Goal: Task Accomplishment & Management: Manage account settings

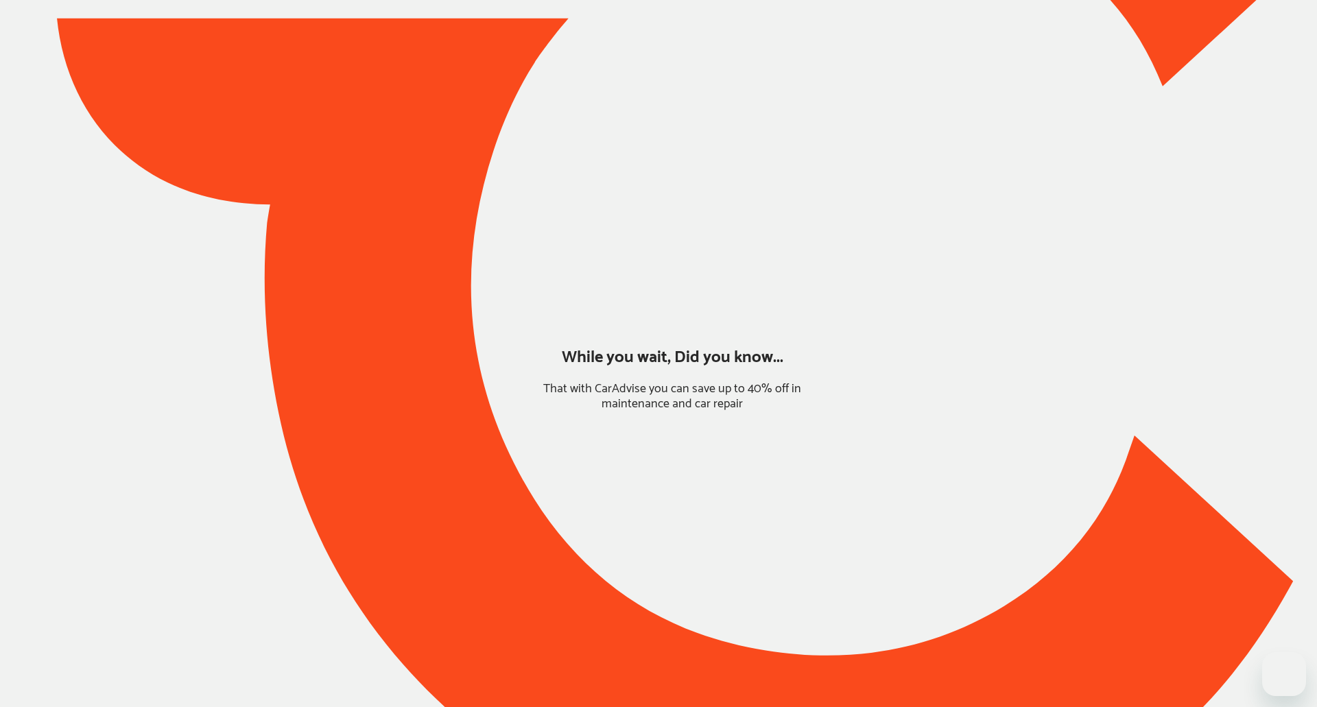
type input "*******"
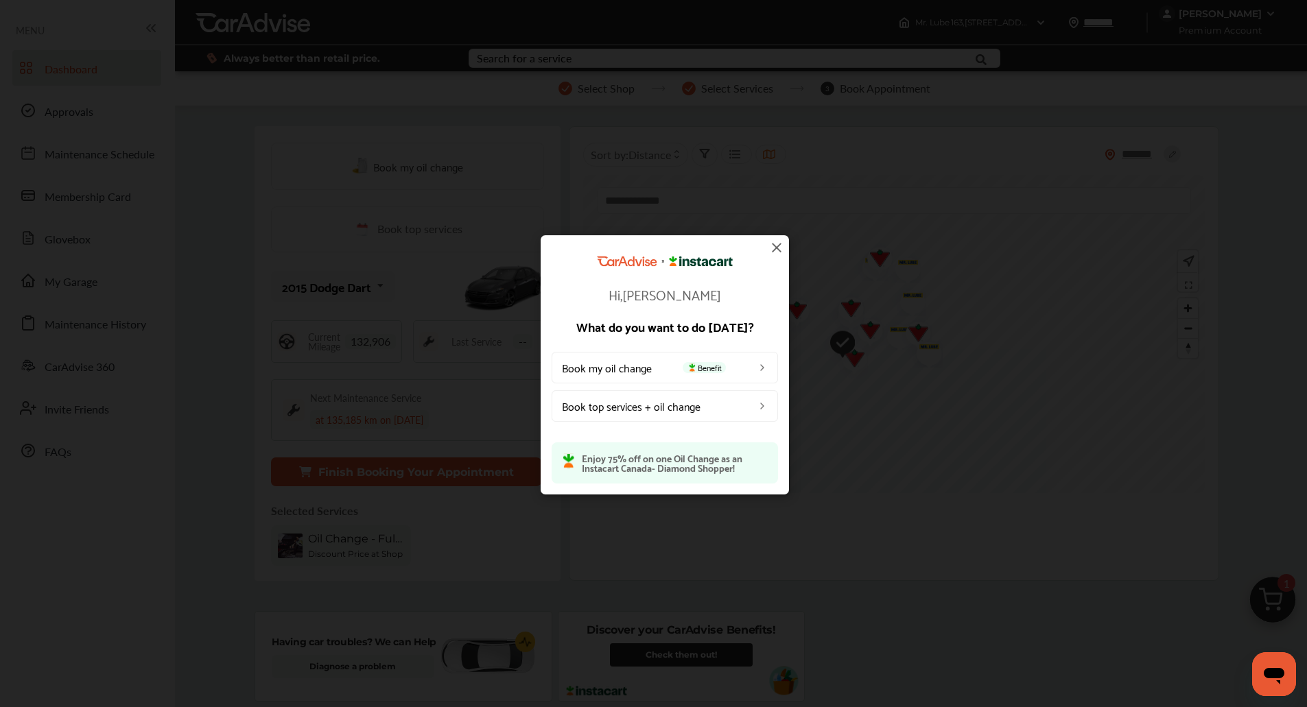
click at [778, 247] on img at bounding box center [776, 247] width 16 height 16
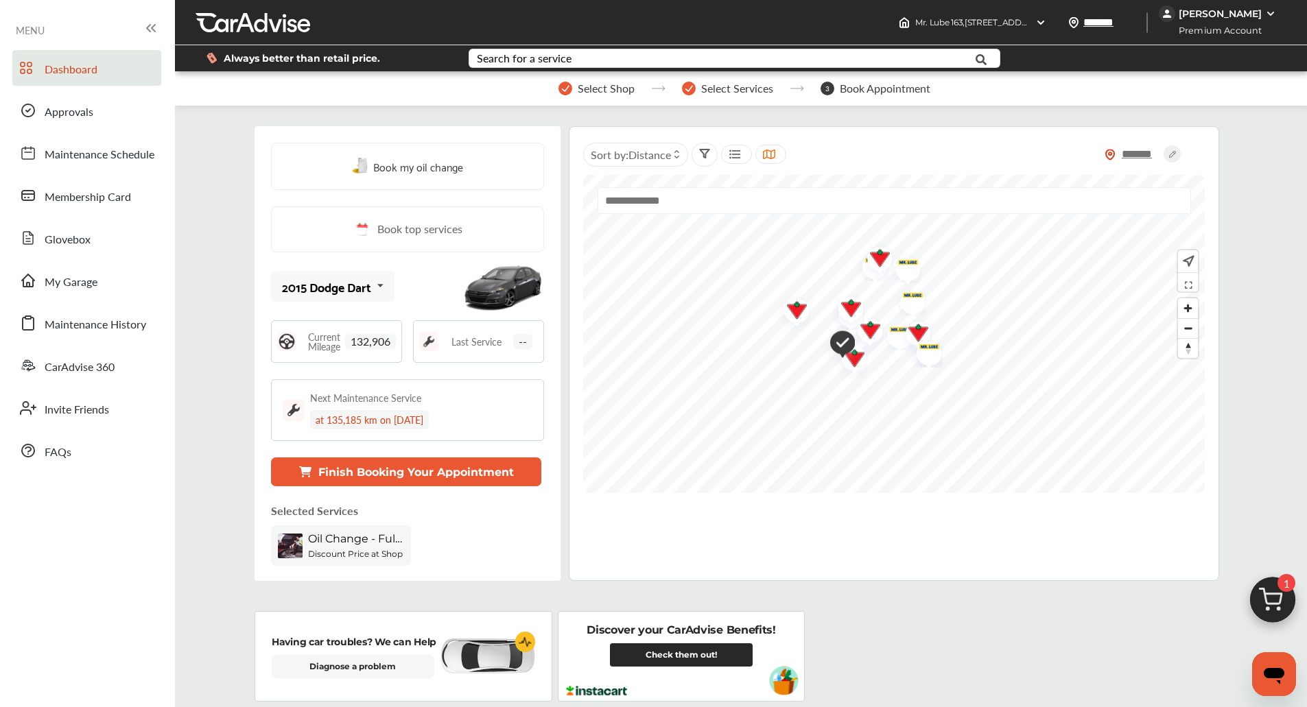
click at [1202, 12] on div "Chun" at bounding box center [1220, 14] width 83 height 12
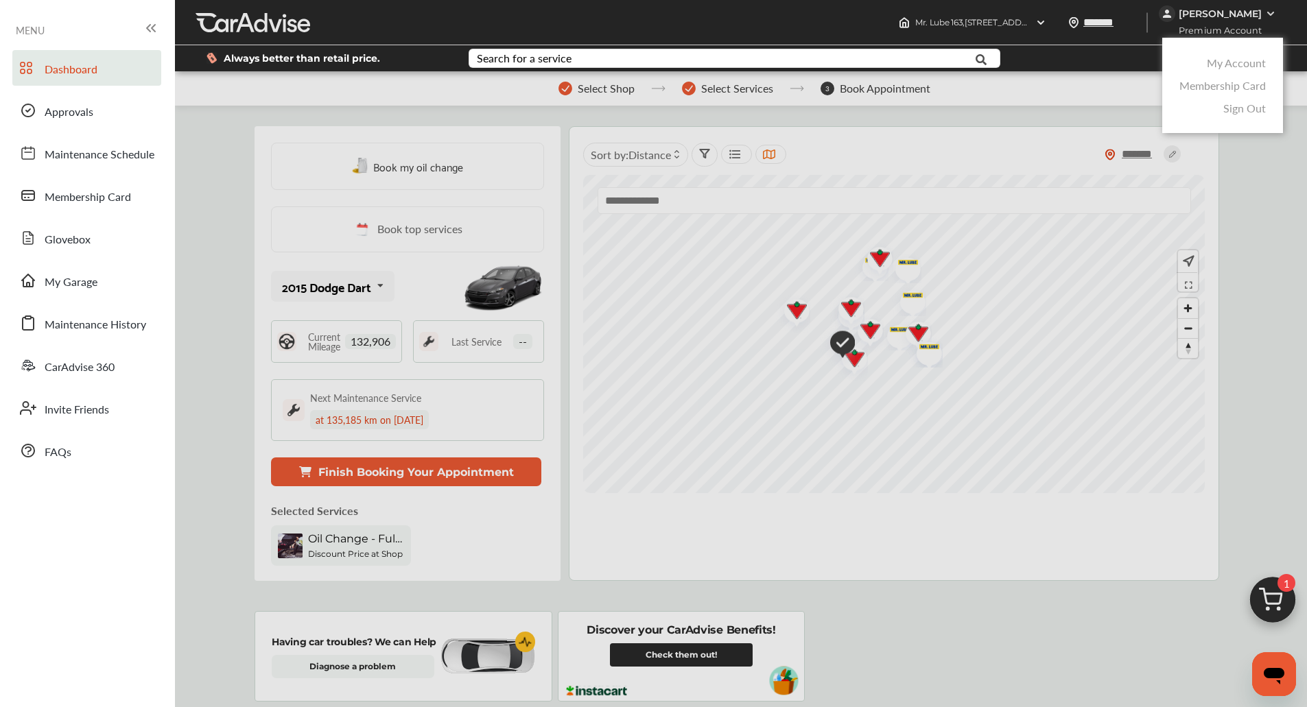
click at [1210, 56] on link "My Account" at bounding box center [1236, 63] width 59 height 16
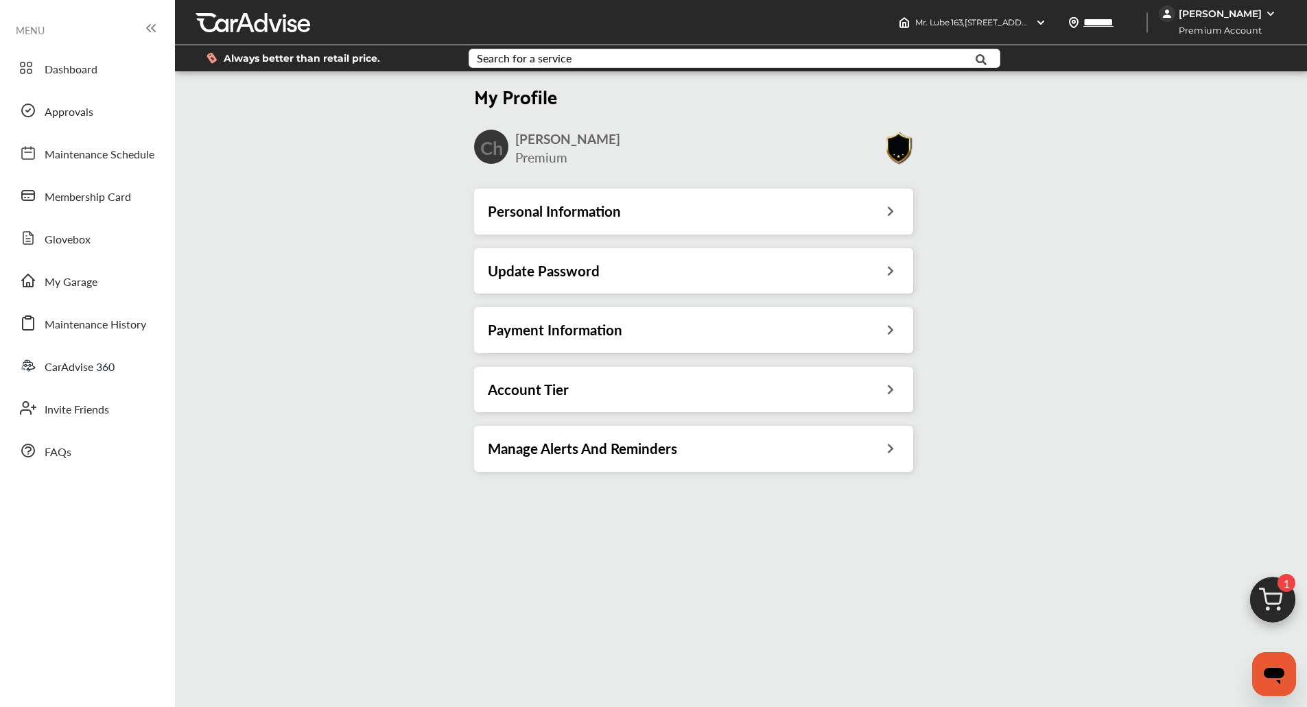
click at [587, 229] on div "Personal Information" at bounding box center [693, 211] width 439 height 45
click at [573, 219] on h3 "Personal Information" at bounding box center [554, 211] width 133 height 18
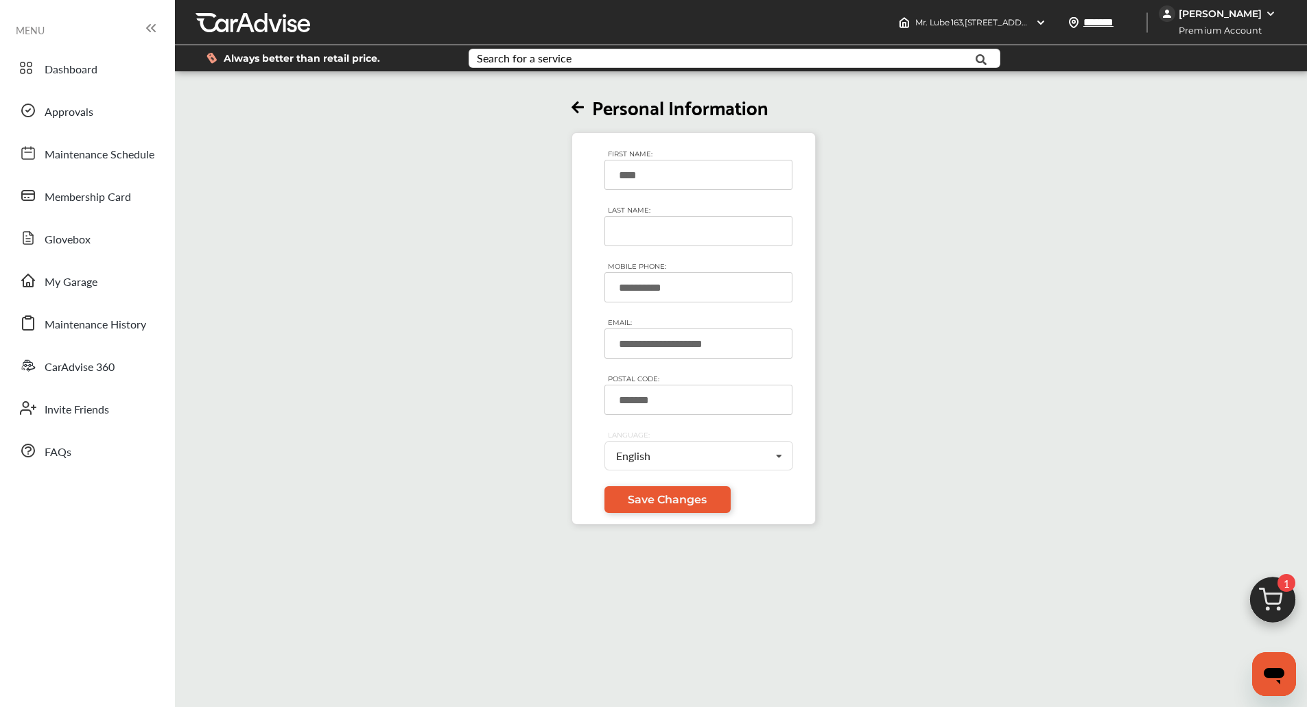
click at [634, 230] on input "LAST NAME:" at bounding box center [698, 231] width 188 height 30
click at [545, 327] on div "**********" at bounding box center [694, 299] width 1046 height 451
click at [110, 288] on link "My Garage" at bounding box center [86, 281] width 149 height 36
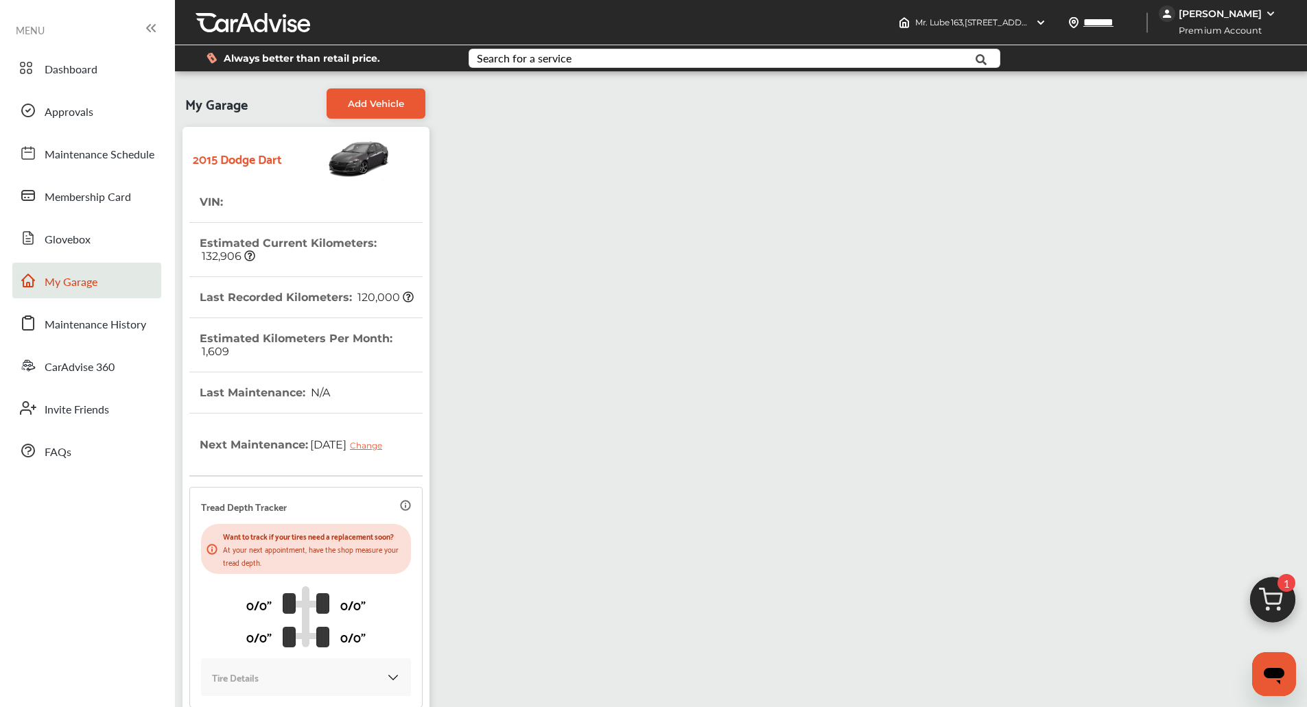
click at [1211, 21] on div "Chun" at bounding box center [1219, 13] width 121 height 16
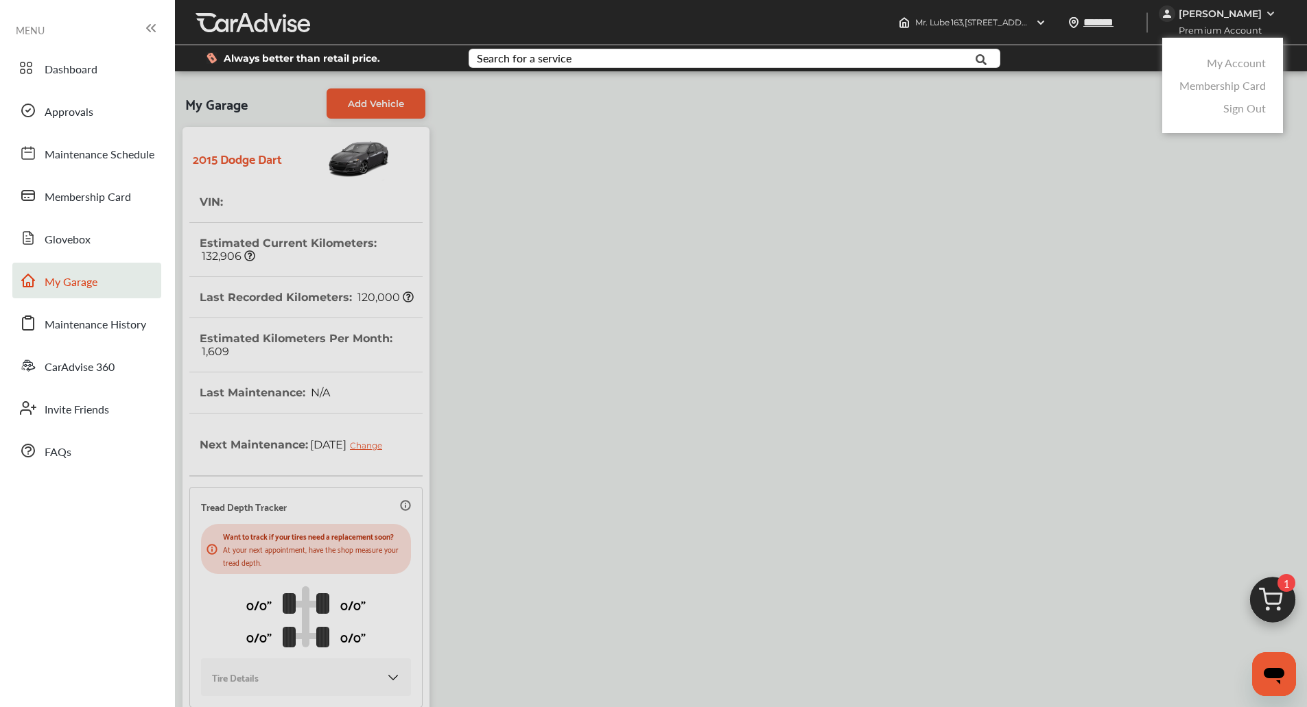
click at [1214, 65] on link "My Account" at bounding box center [1236, 63] width 59 height 16
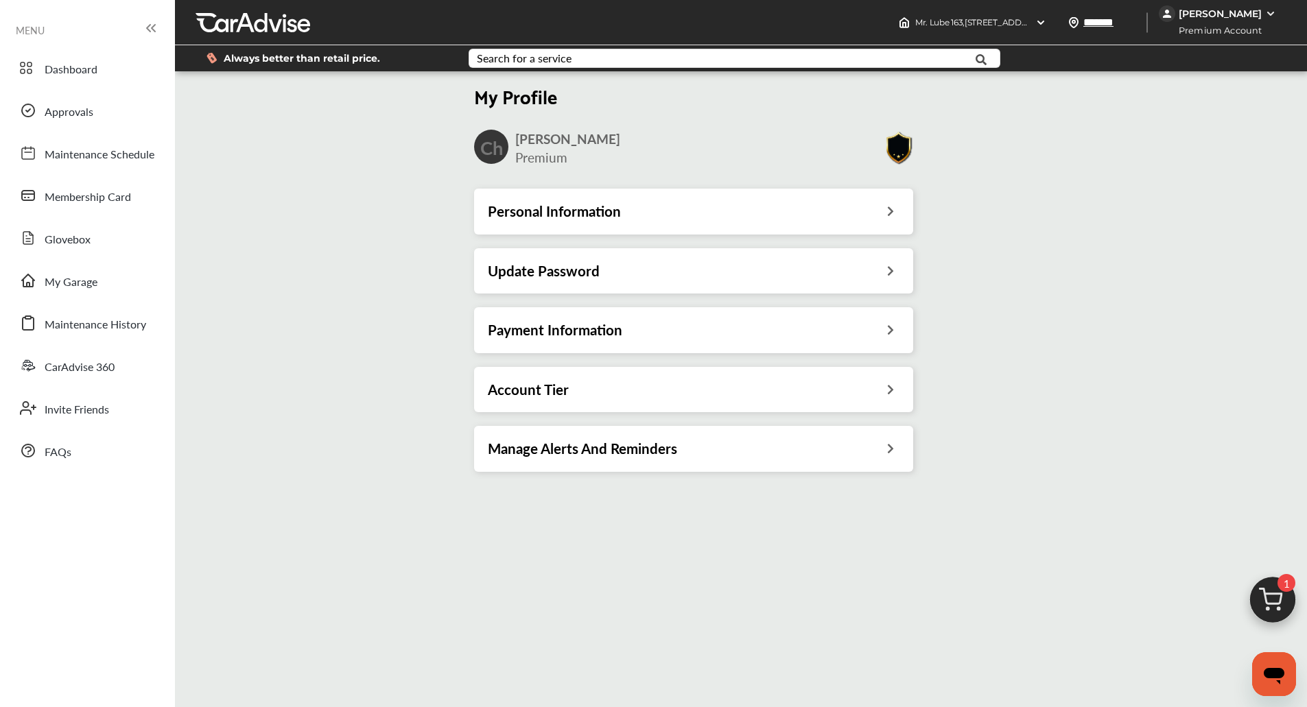
click at [751, 341] on div "Payment Information" at bounding box center [693, 329] width 439 height 45
click at [615, 329] on h3 "Payment Information" at bounding box center [555, 330] width 134 height 18
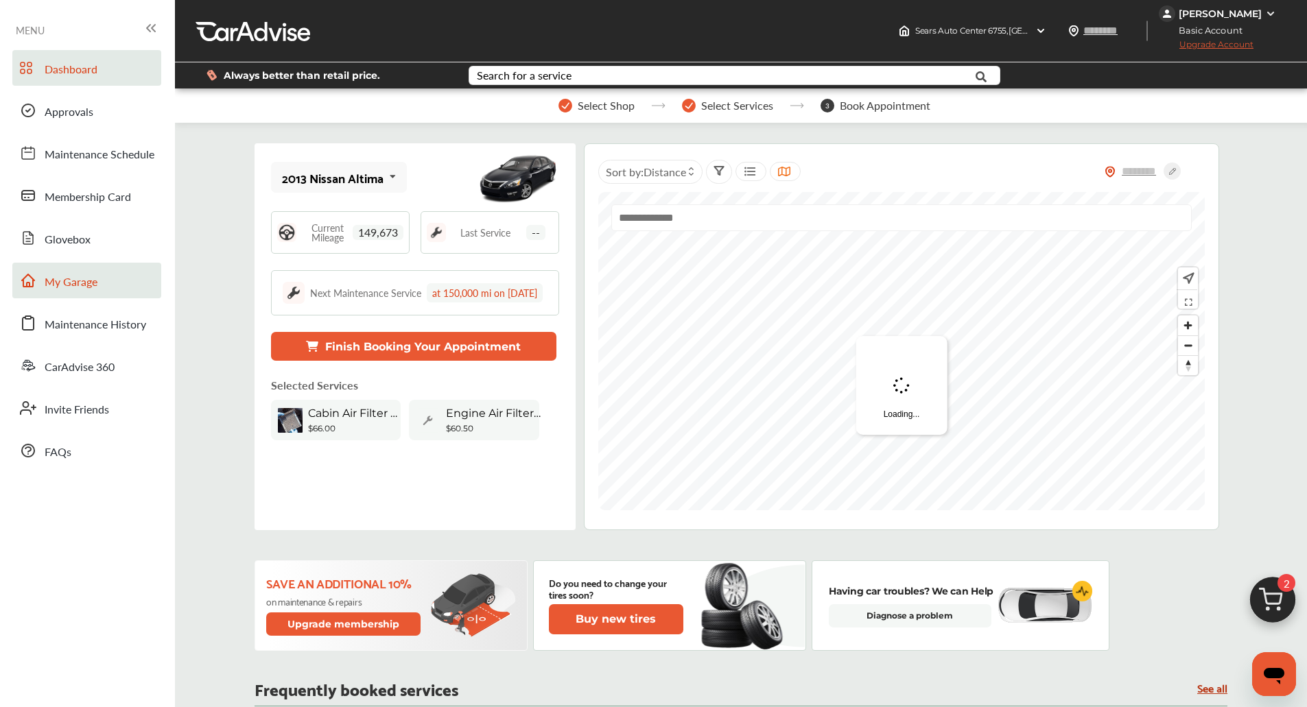
click at [105, 287] on link "My Garage" at bounding box center [86, 281] width 149 height 36
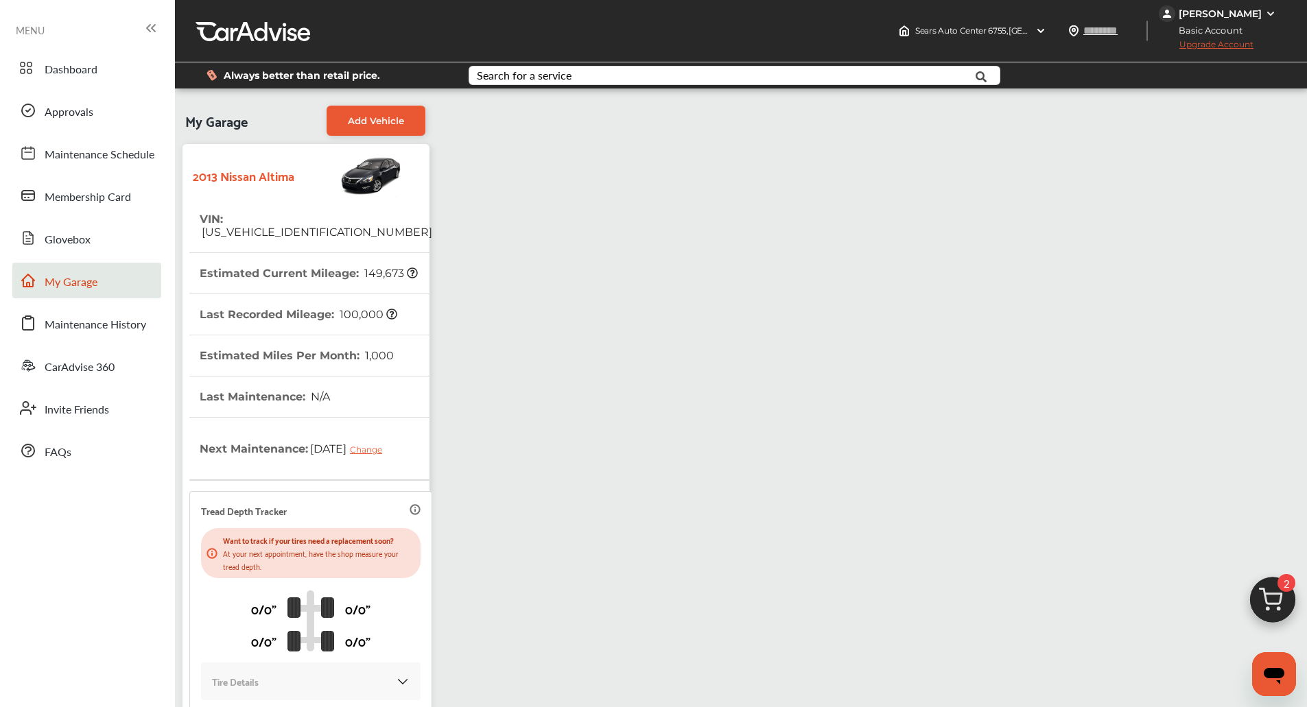
click at [1227, 16] on div "[PERSON_NAME]" at bounding box center [1220, 14] width 83 height 12
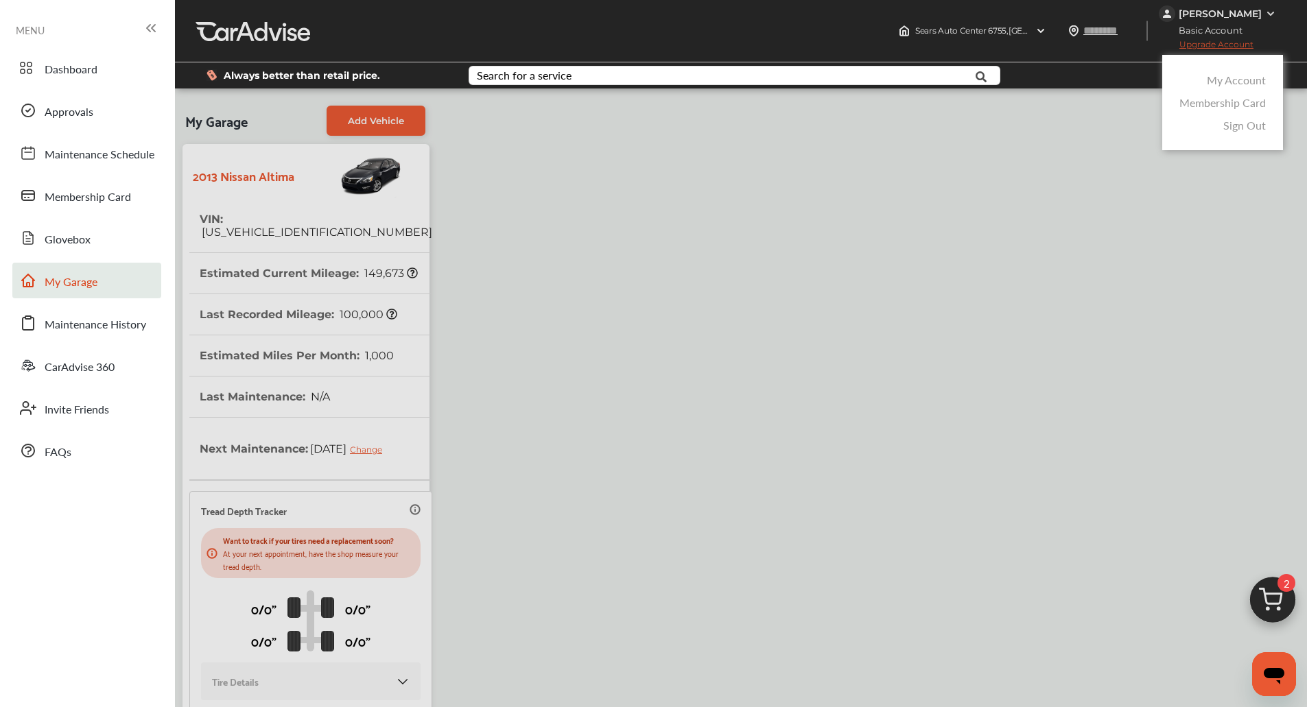
click at [1214, 73] on link "My Account" at bounding box center [1236, 80] width 59 height 16
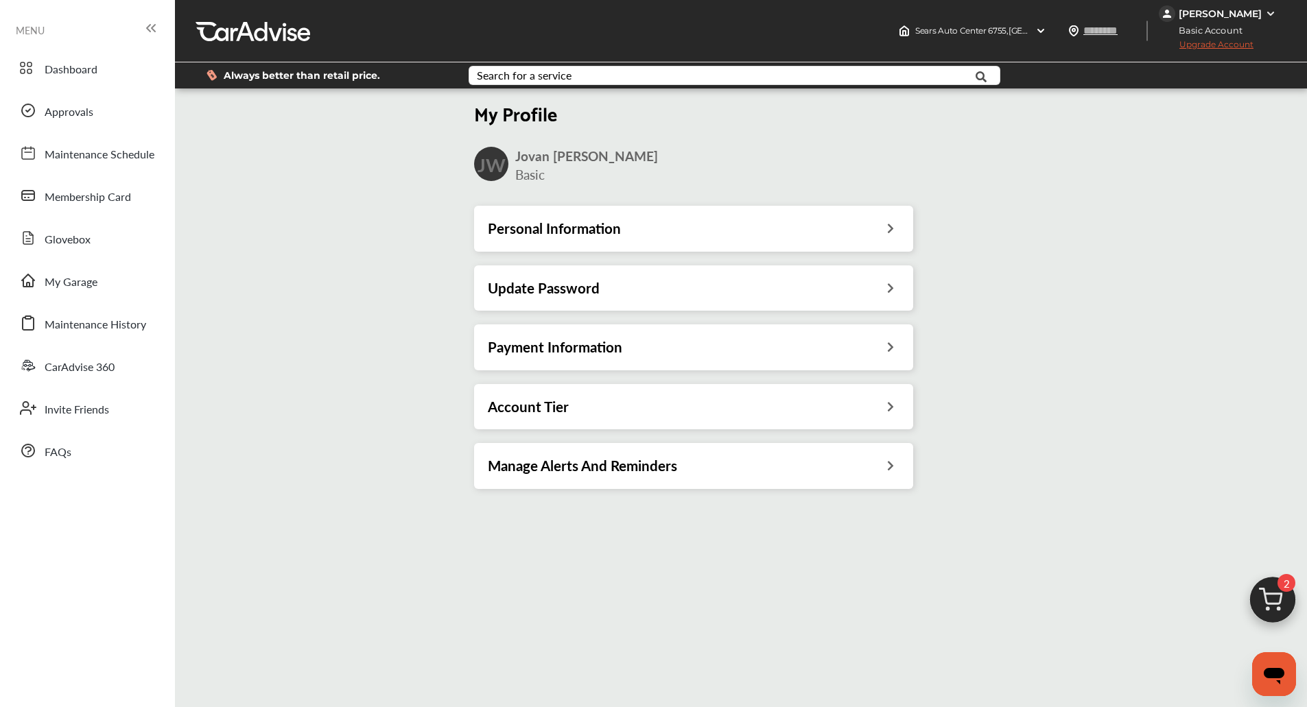
click at [644, 356] on div "Payment Information" at bounding box center [694, 347] width 412 height 18
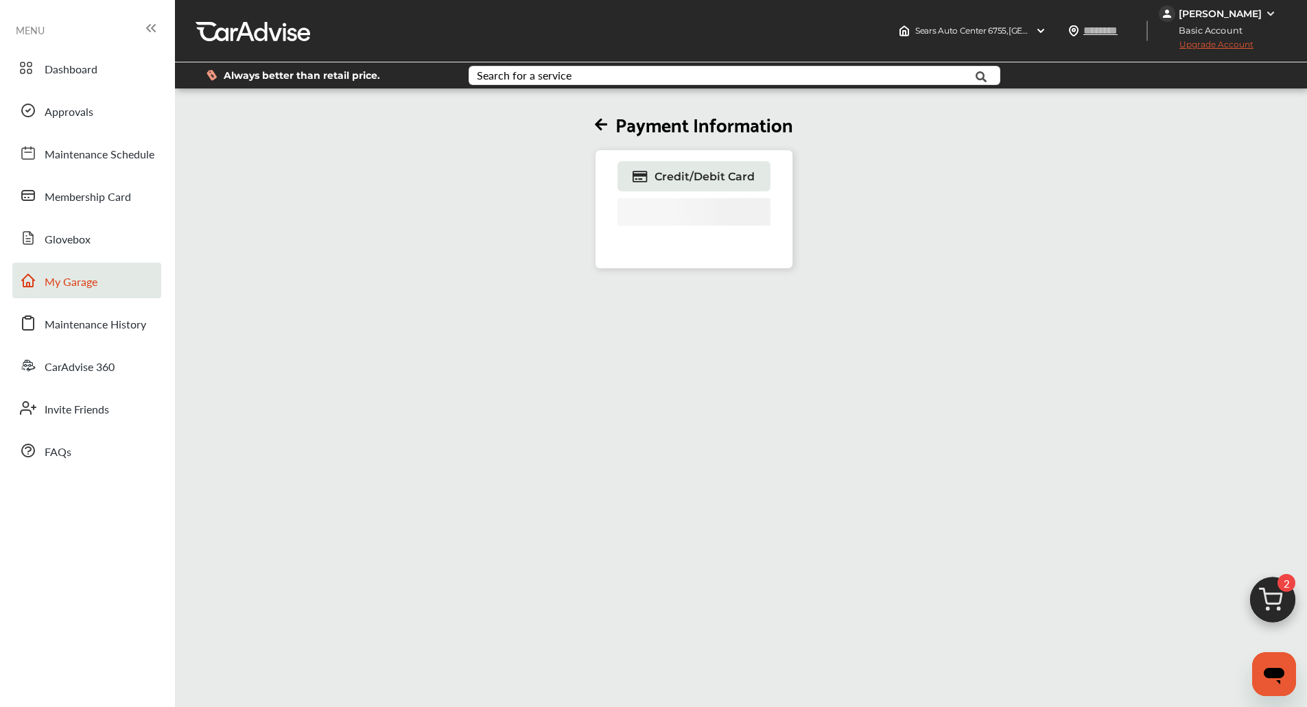
click at [95, 288] on span "My Garage" at bounding box center [71, 283] width 53 height 18
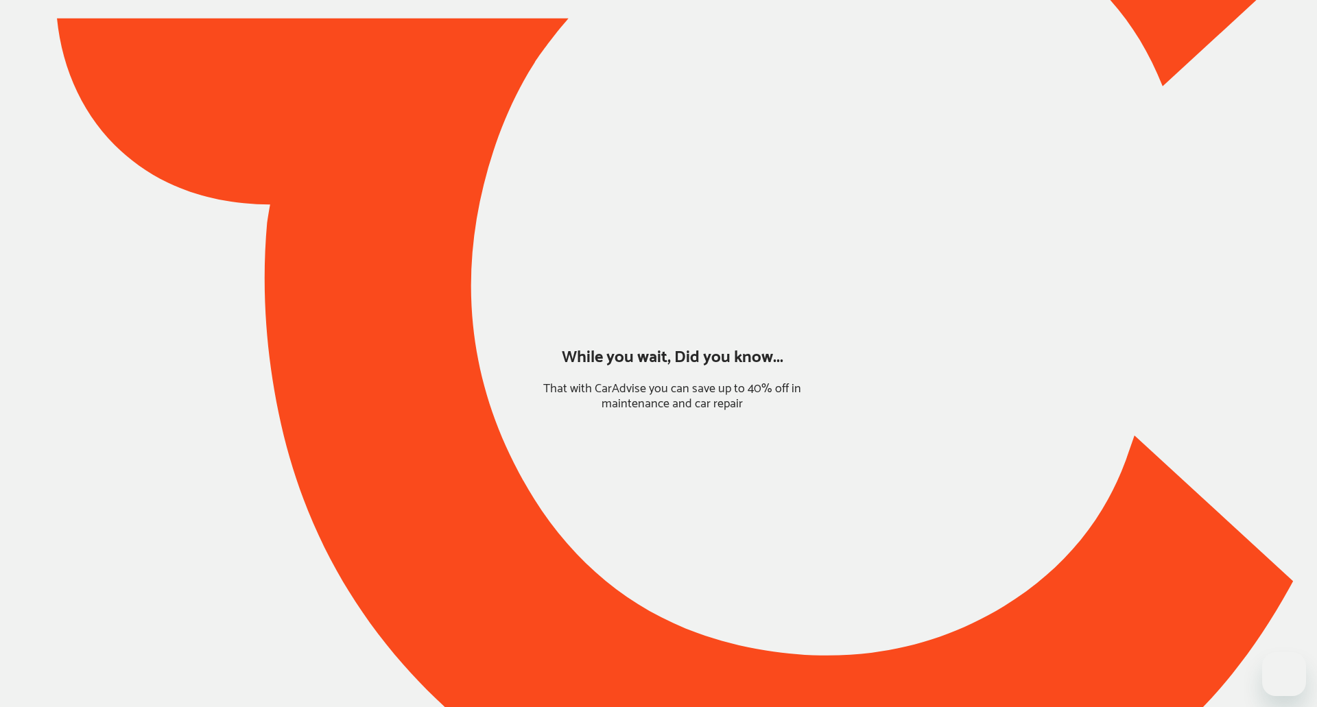
type input "*****"
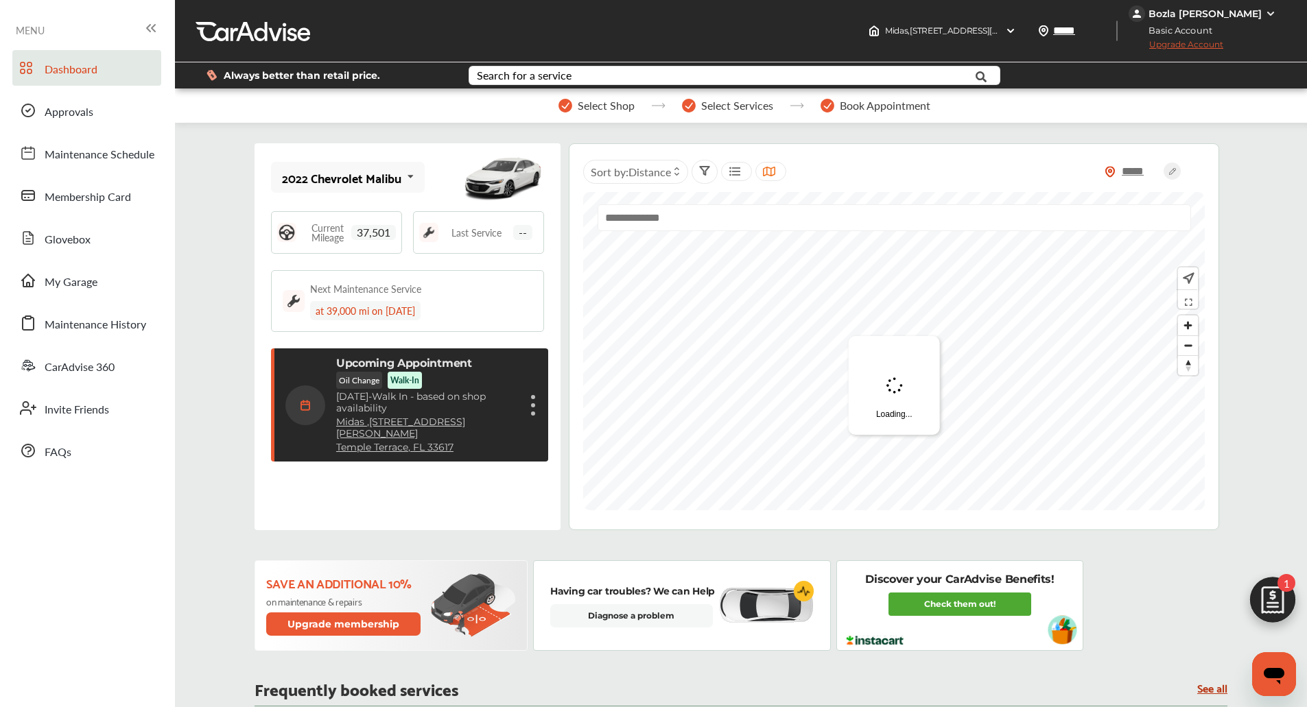
scroll to position [214, 0]
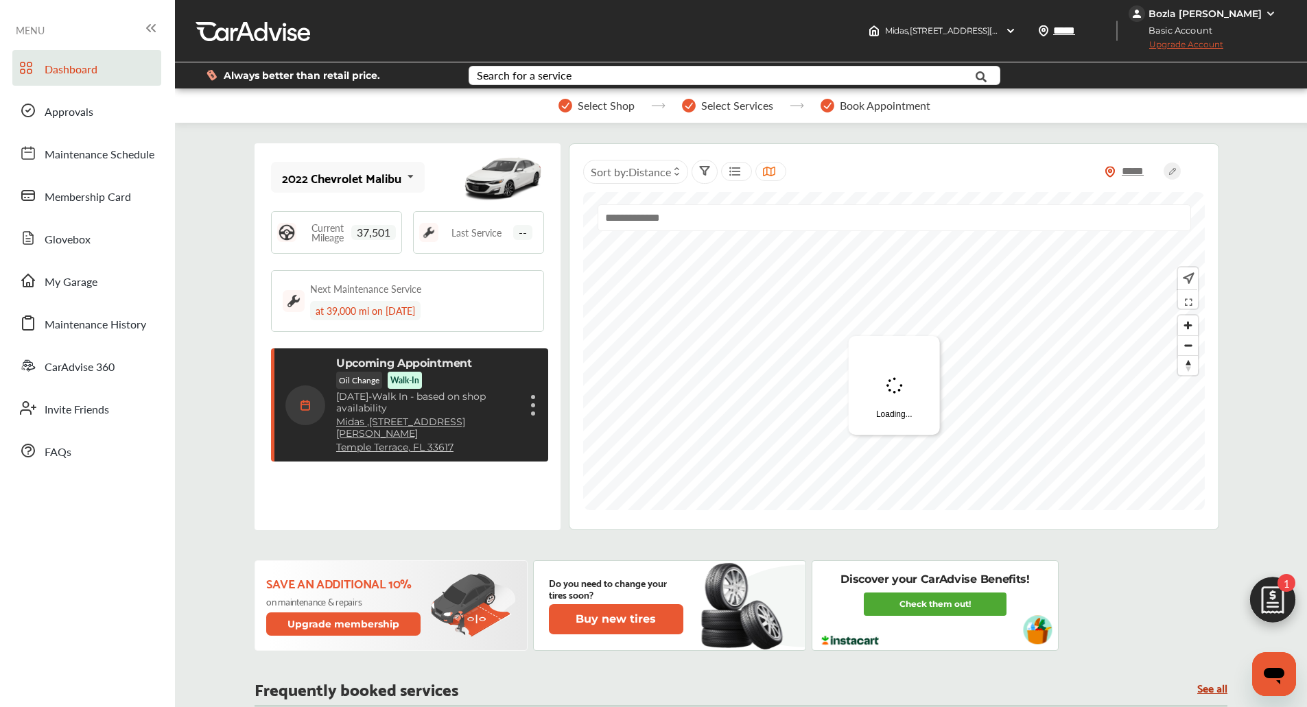
click at [1255, 16] on div "Bozla [PERSON_NAME]" at bounding box center [1205, 14] width 113 height 12
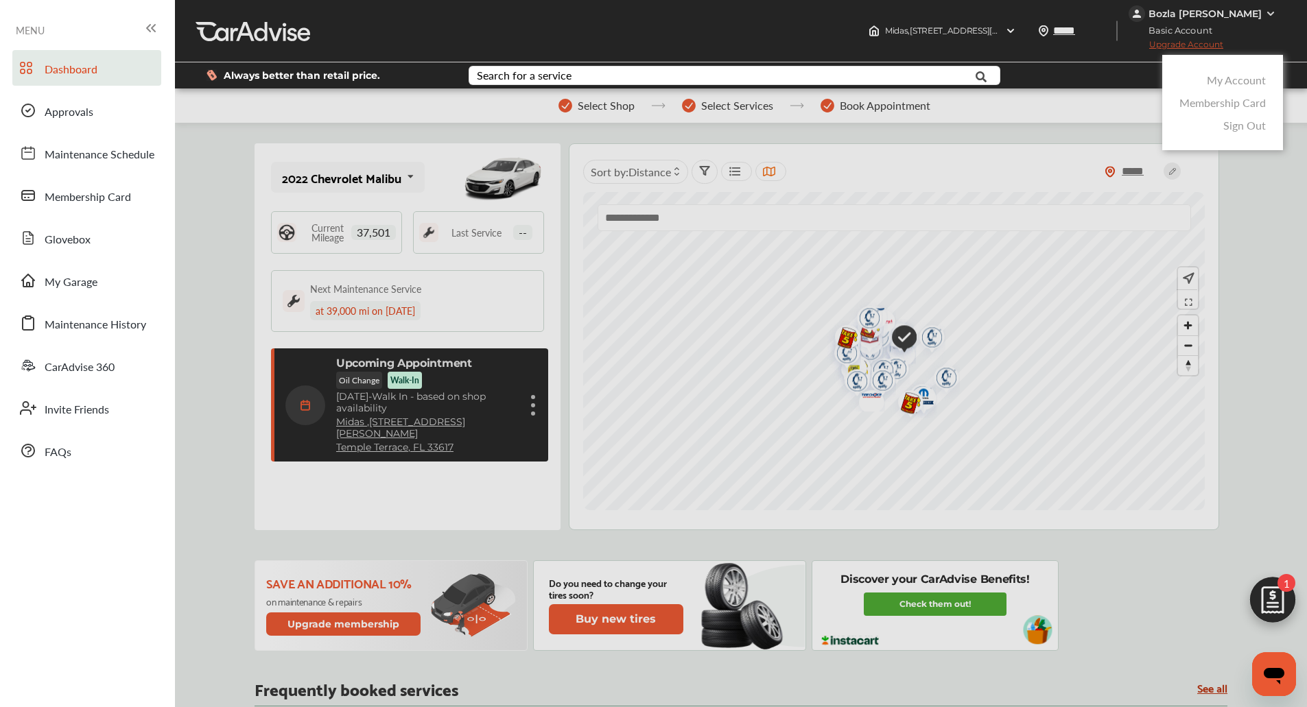
click at [1231, 78] on link "My Account" at bounding box center [1236, 80] width 59 height 16
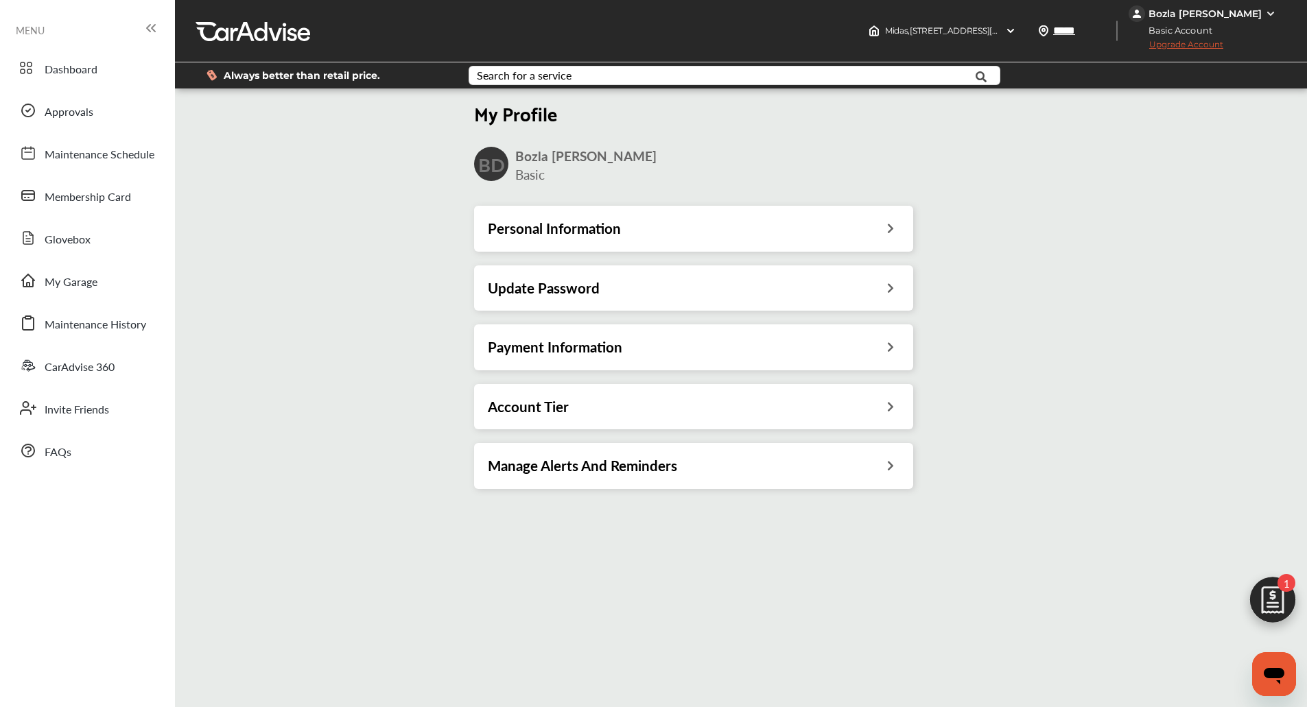
click at [650, 327] on div "Payment Information" at bounding box center [693, 347] width 439 height 45
click at [622, 343] on h3 "Payment Information" at bounding box center [555, 347] width 134 height 18
